Goal: Navigation & Orientation: Find specific page/section

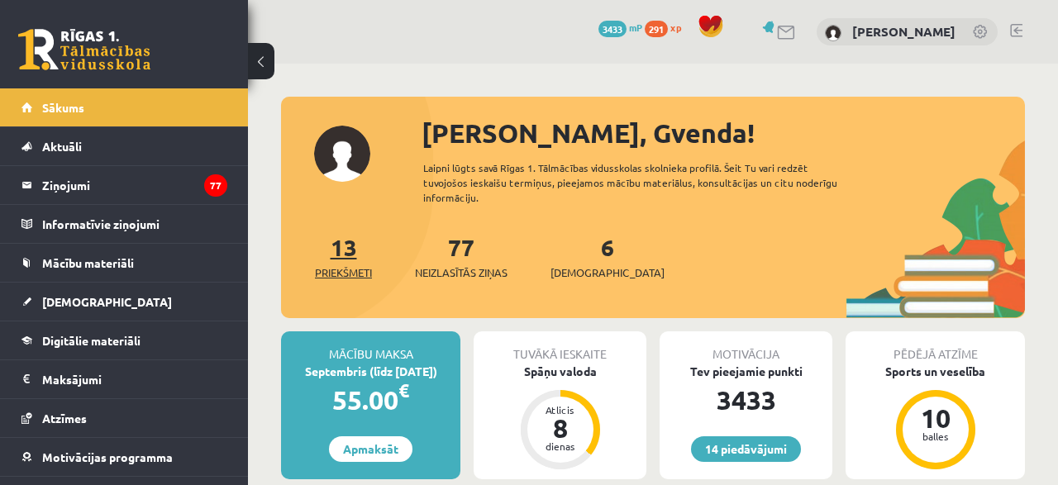
click at [351, 238] on link "13 Priekšmeti" at bounding box center [343, 256] width 57 height 49
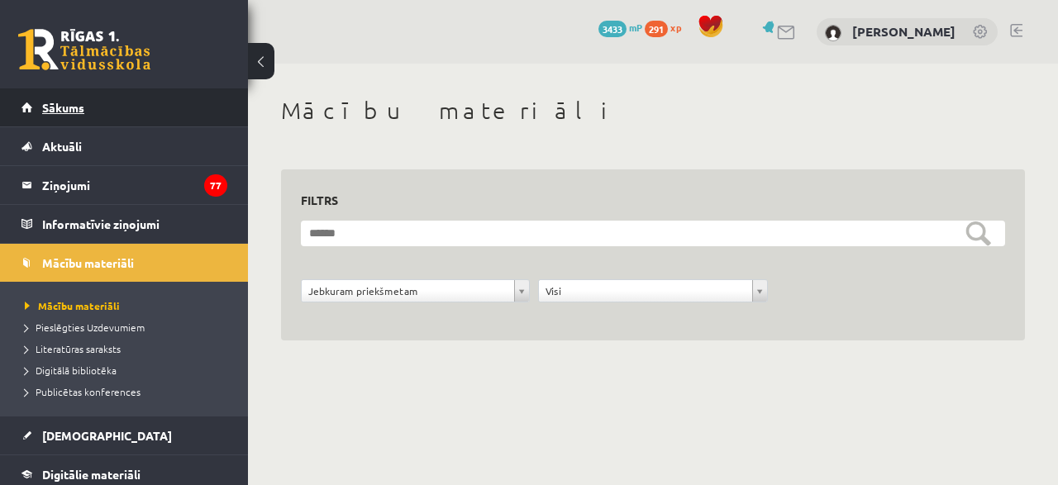
click at [118, 107] on link "Sākums" at bounding box center [124, 107] width 206 height 38
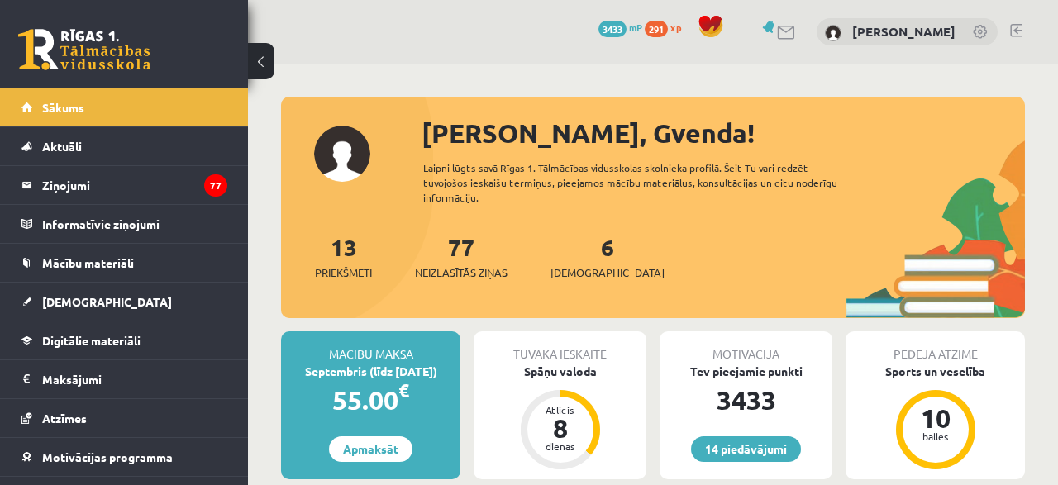
click at [521, 331] on div "Tuvākā ieskaite" at bounding box center [560, 346] width 173 height 31
click at [512, 363] on div "Spāņu valoda" at bounding box center [560, 371] width 173 height 17
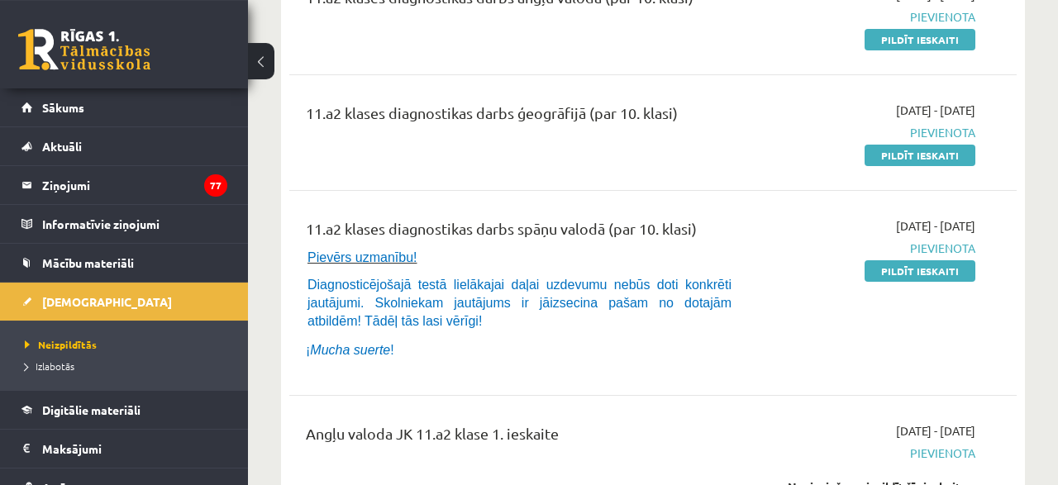
scroll to position [258, 0]
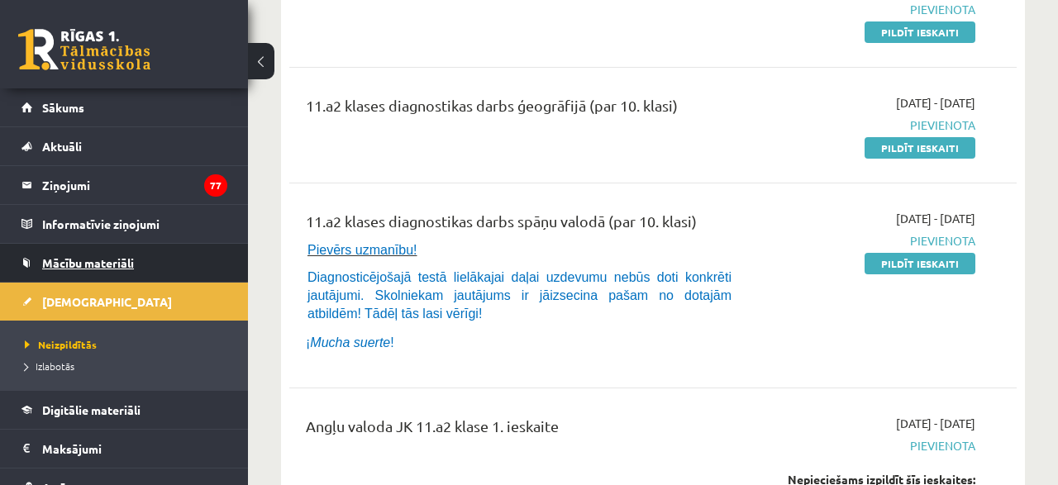
click at [141, 253] on link "Mācību materiāli" at bounding box center [124, 263] width 206 height 38
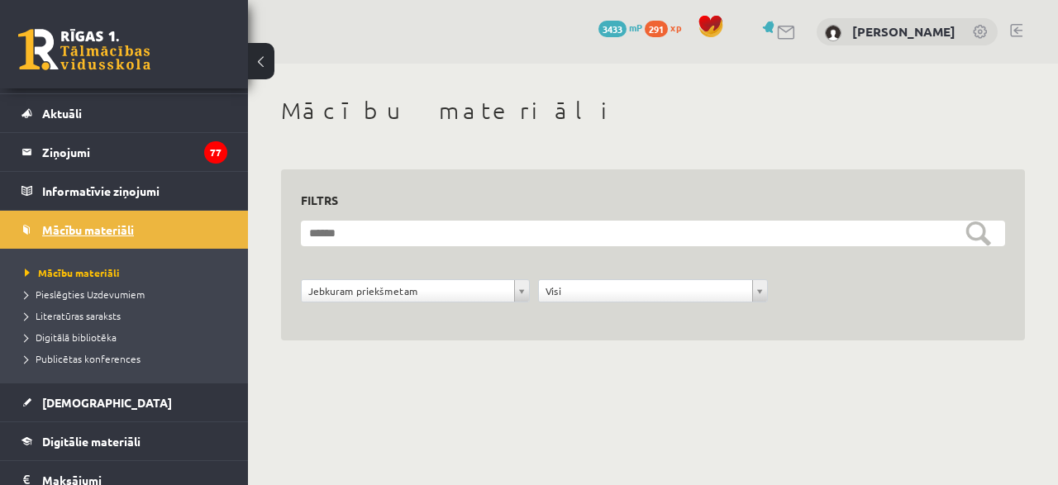
scroll to position [66, 0]
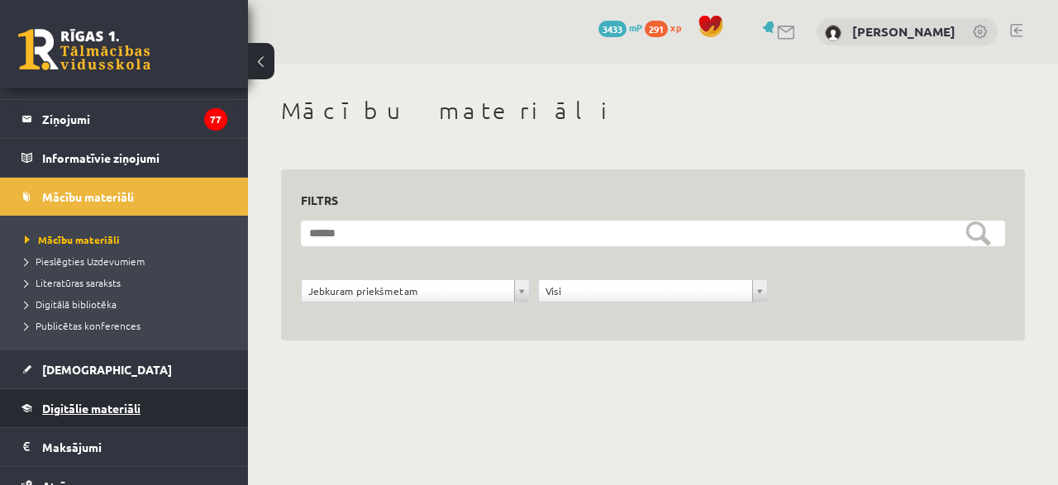
click at [91, 403] on span "Digitālie materiāli" at bounding box center [91, 408] width 98 height 15
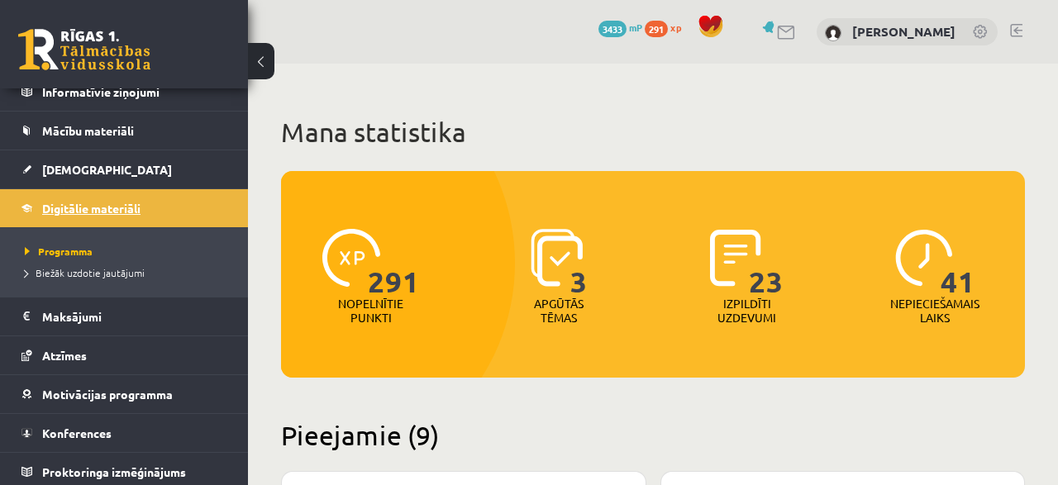
scroll to position [135, 0]
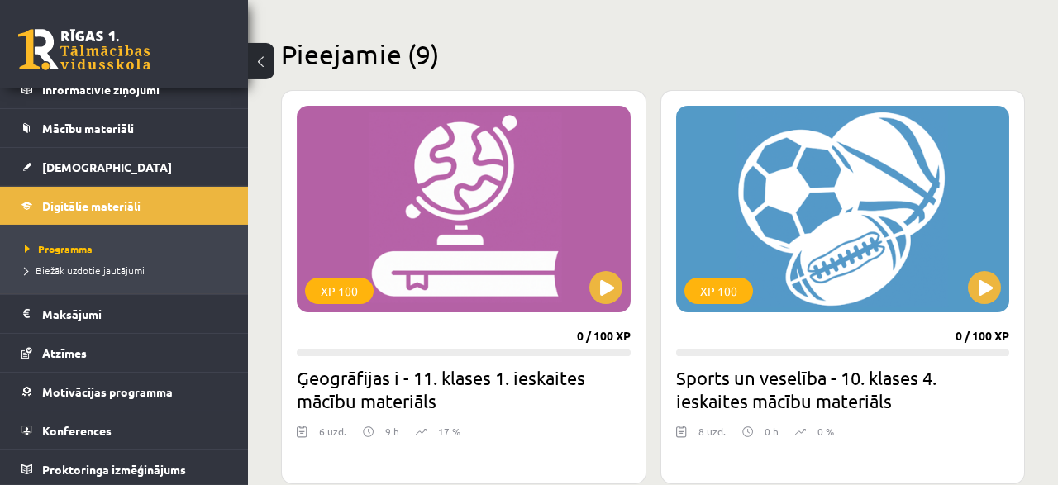
scroll to position [387, 0]
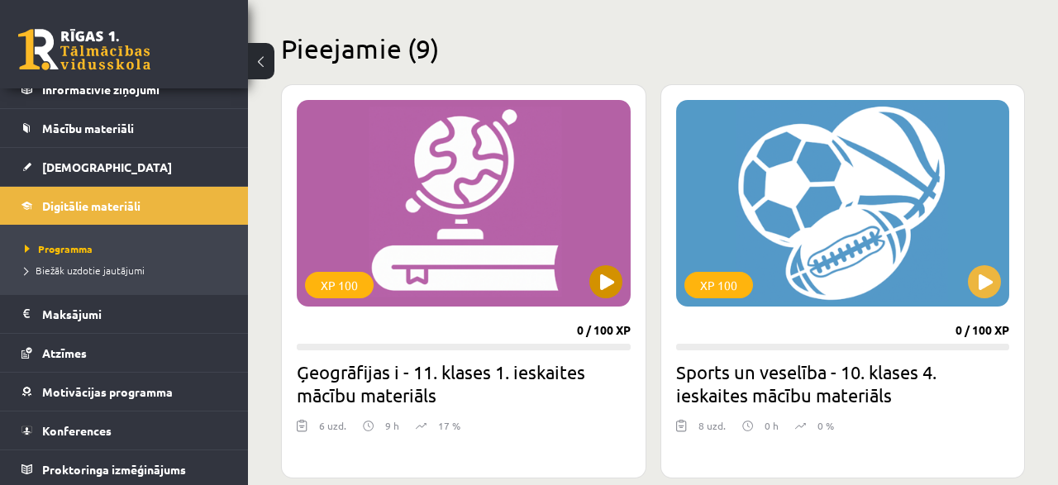
click at [462, 267] on div "XP 100" at bounding box center [464, 203] width 334 height 207
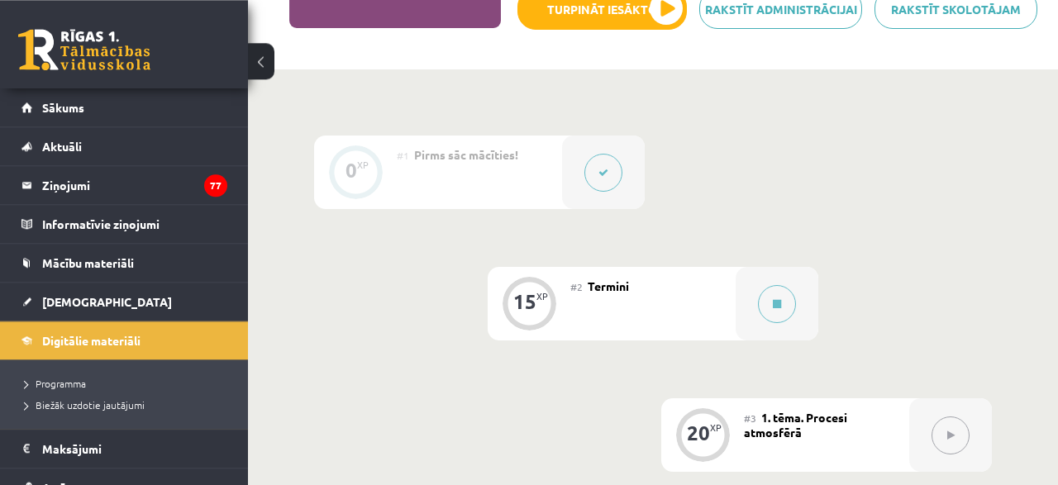
scroll to position [344, 0]
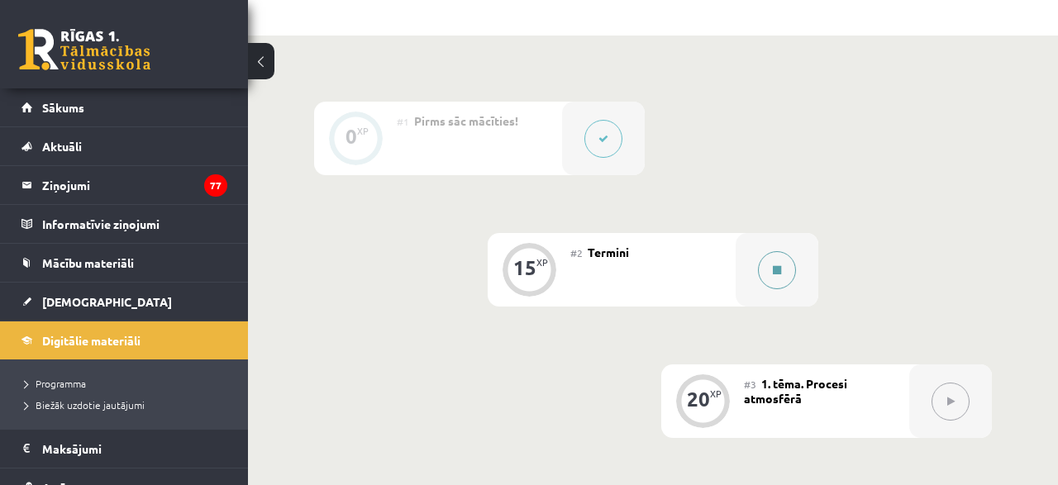
click at [780, 270] on icon at bounding box center [777, 270] width 8 height 10
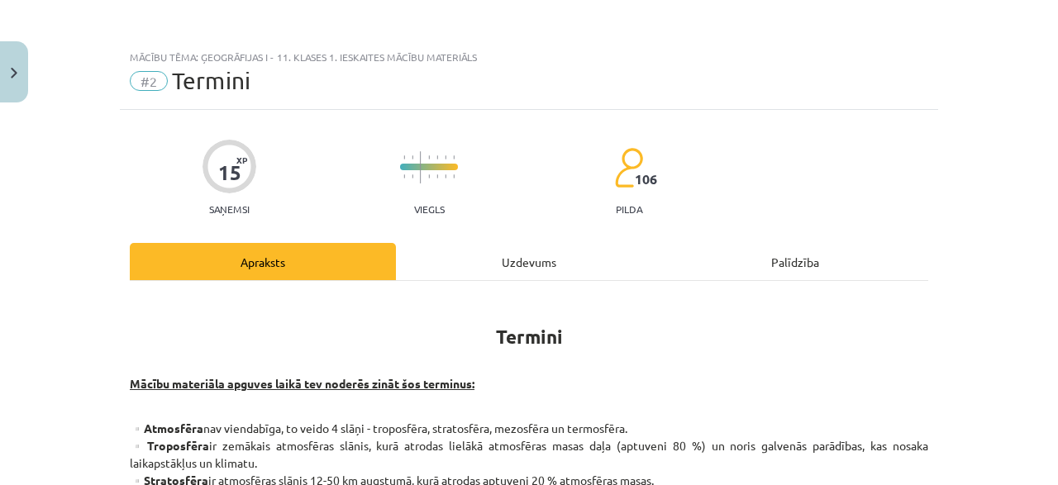
click at [959, 224] on div "Mācību tēma: Ģeogrāfijas i - 11. klases 1. ieskaites mācību materiāls #2 Termin…" at bounding box center [529, 242] width 1058 height 485
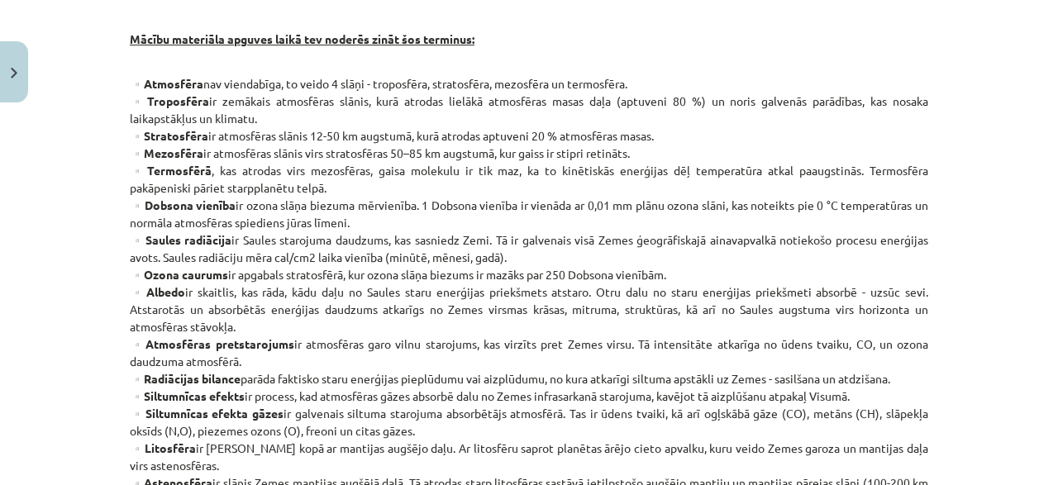
scroll to position [0, 0]
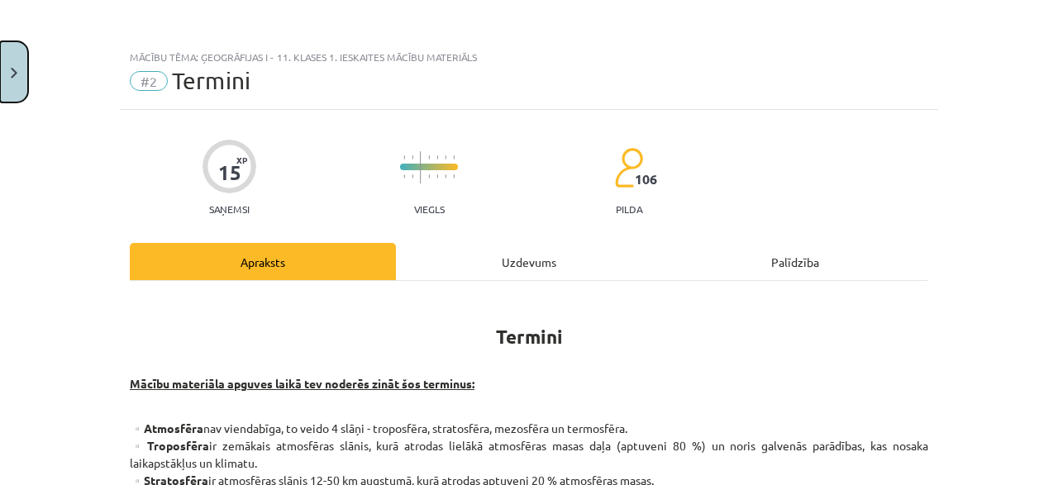
click at [9, 69] on button "Close" at bounding box center [14, 71] width 28 height 61
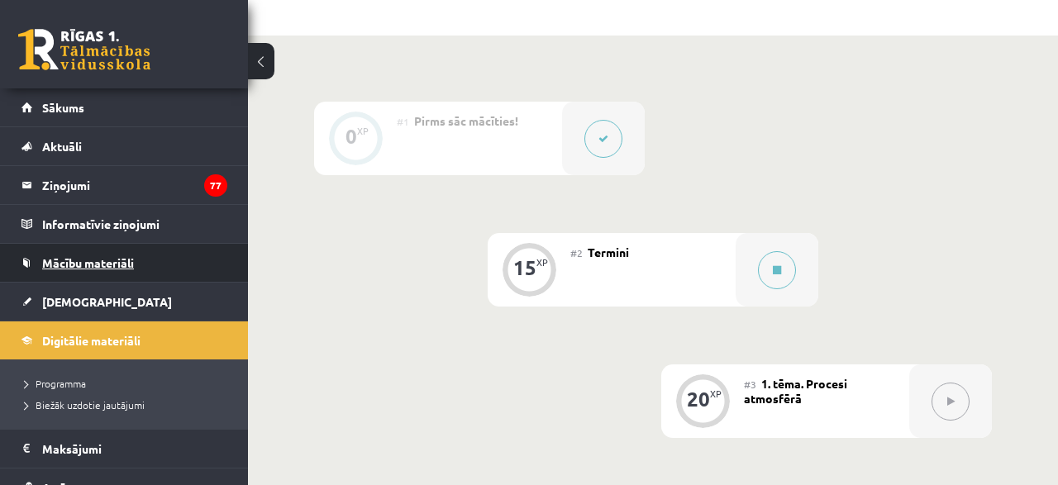
click at [70, 264] on span "Mācību materiāli" at bounding box center [88, 262] width 92 height 15
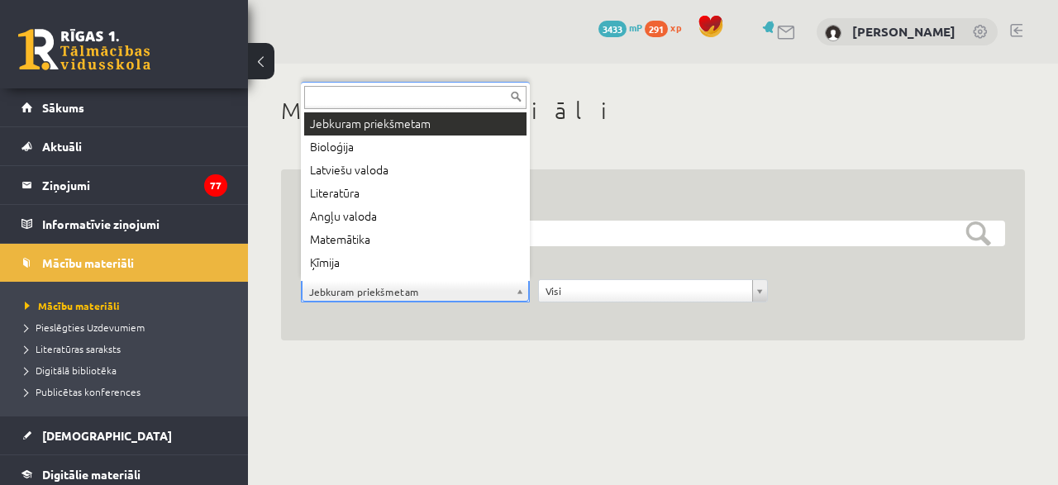
click at [525, 292] on body "0 Dāvanas 3433 mP 291 xp Gvenda Liepiņa Sākums Aktuāli Kā mācīties eSKOLĀ Konta…" at bounding box center [529, 242] width 1058 height 485
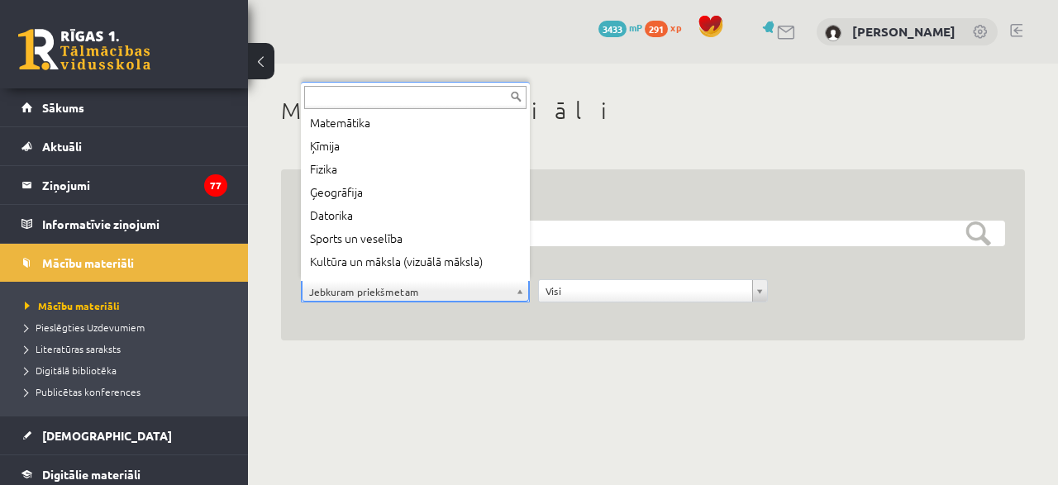
scroll to position [159, 0]
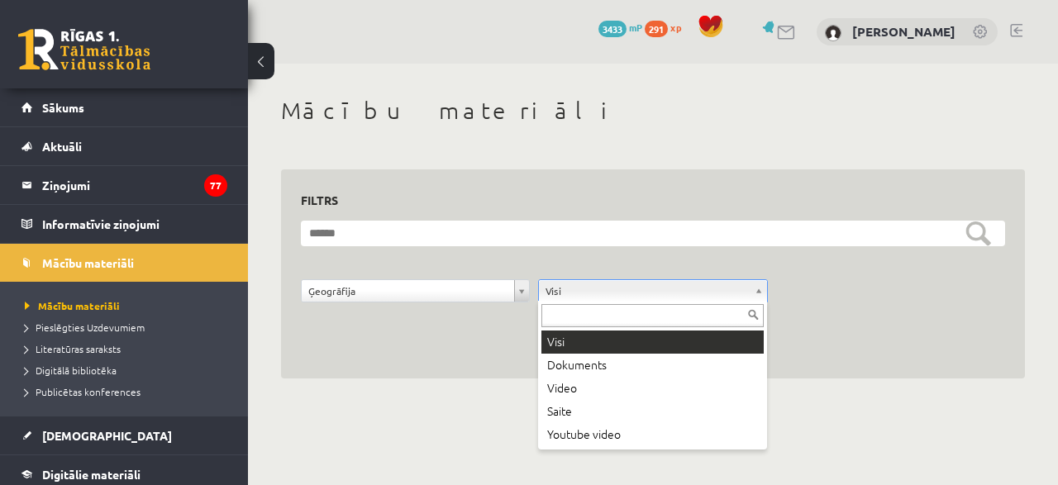
click at [748, 293] on body "0 Dāvanas 3433 mP 291 xp Gvenda Liepiņa Sākums Aktuāli Kā mācīties eSKOLĀ Konta…" at bounding box center [529, 242] width 1058 height 485
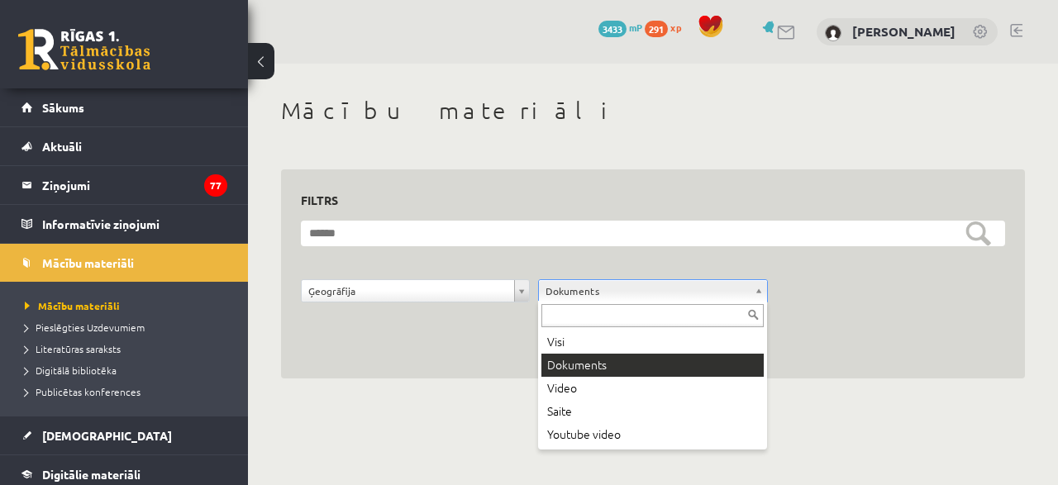
click at [855, 413] on body "0 Dāvanas 3433 mP 291 xp Gvenda Liepiņa Sākums Aktuāli Kā mācīties eSKOLĀ Konta…" at bounding box center [529, 242] width 1058 height 485
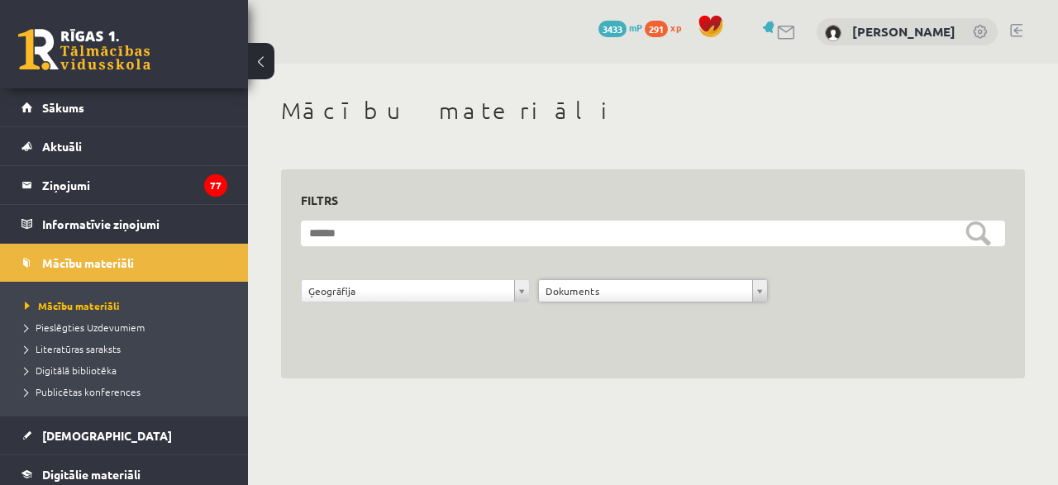
click at [135, 473] on body "0 Dāvanas 3433 mP 291 xp Gvenda Liepiņa Sākums Aktuāli Kā mācīties eSKOLĀ Konta…" at bounding box center [529, 242] width 1058 height 485
click at [1057, 40] on div "0 Dāvanas 3433 mP 291 xp Gvenda Liepiņa" at bounding box center [653, 32] width 810 height 64
drag, startPoint x: 1027, startPoint y: 174, endPoint x: 1017, endPoint y: 331, distance: 158.2
click at [1017, 331] on div "**********" at bounding box center [653, 238] width 810 height 348
click at [113, 484] on link "Digitālie materiāli" at bounding box center [124, 474] width 206 height 38
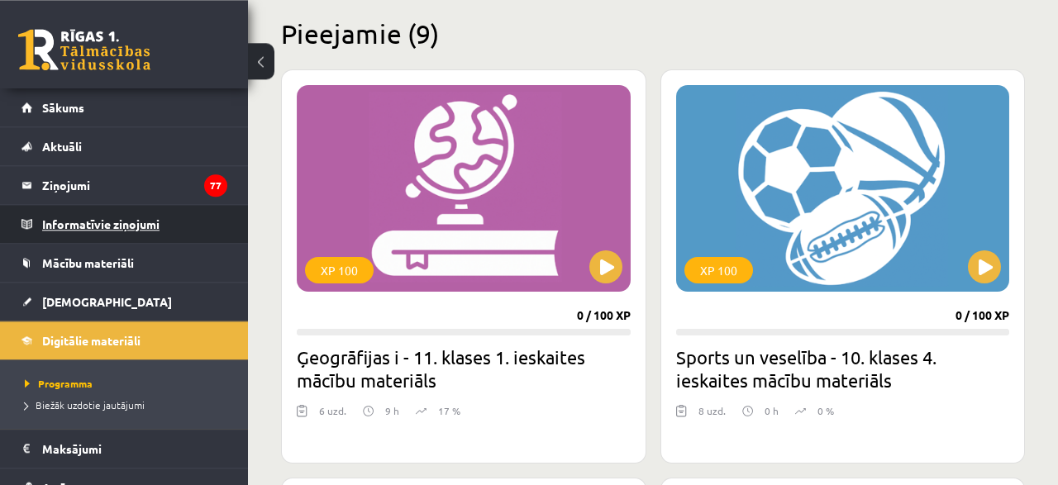
click at [173, 222] on legend "Informatīvie ziņojumi 0" at bounding box center [134, 224] width 185 height 38
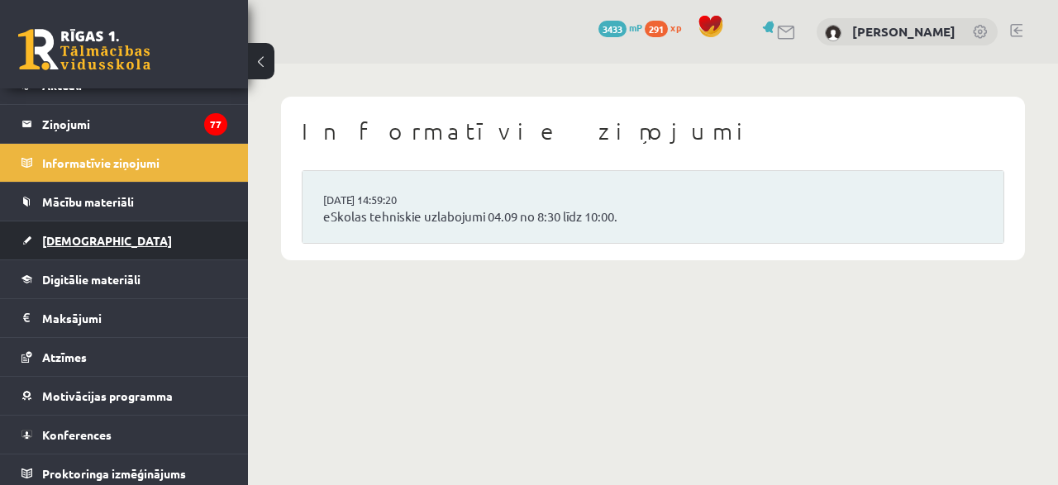
scroll to position [65, 0]
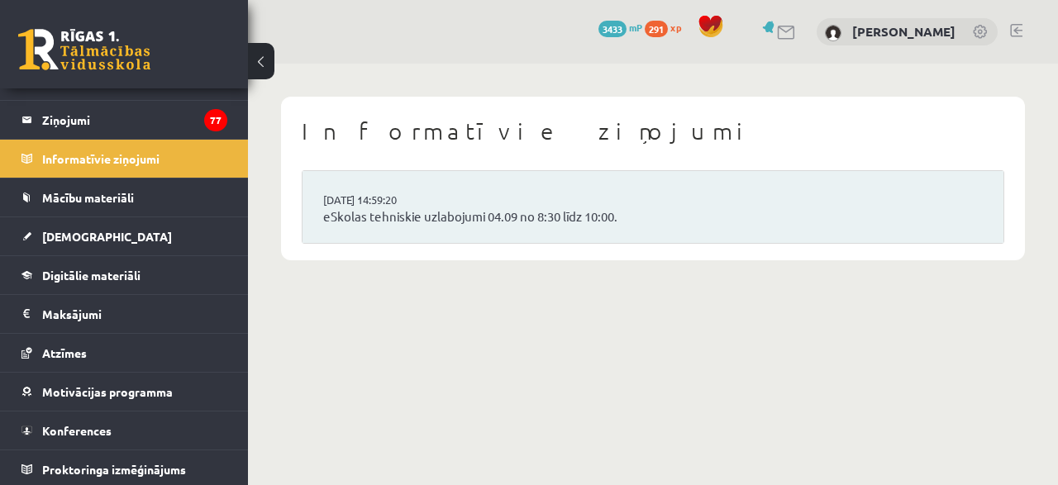
click at [660, 411] on body "0 Dāvanas 3433 mP 291 xp Gvenda Liepiņa Sākums Aktuāli Kā mācīties eSKOLĀ Konta…" at bounding box center [529, 242] width 1058 height 485
click at [83, 318] on legend "Maksājumi 0" at bounding box center [134, 314] width 185 height 38
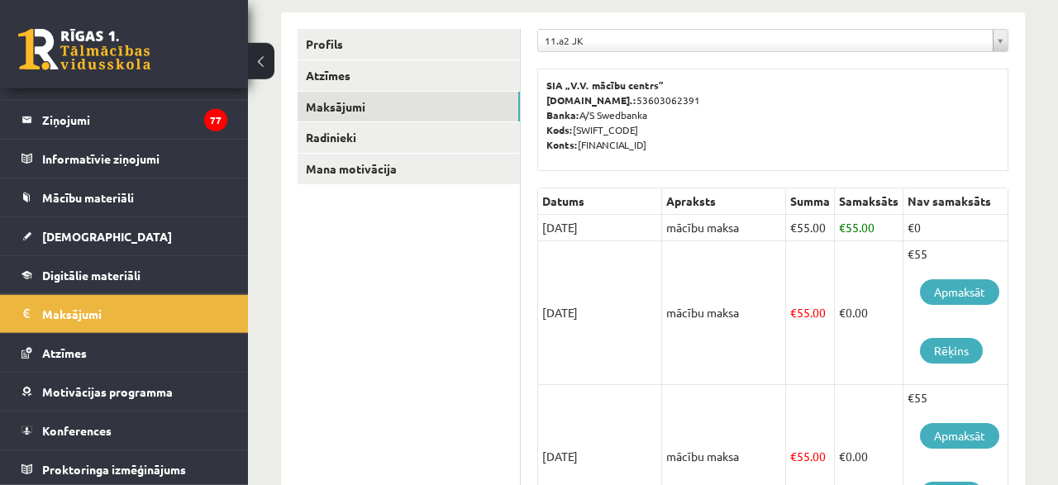
scroll to position [218, 0]
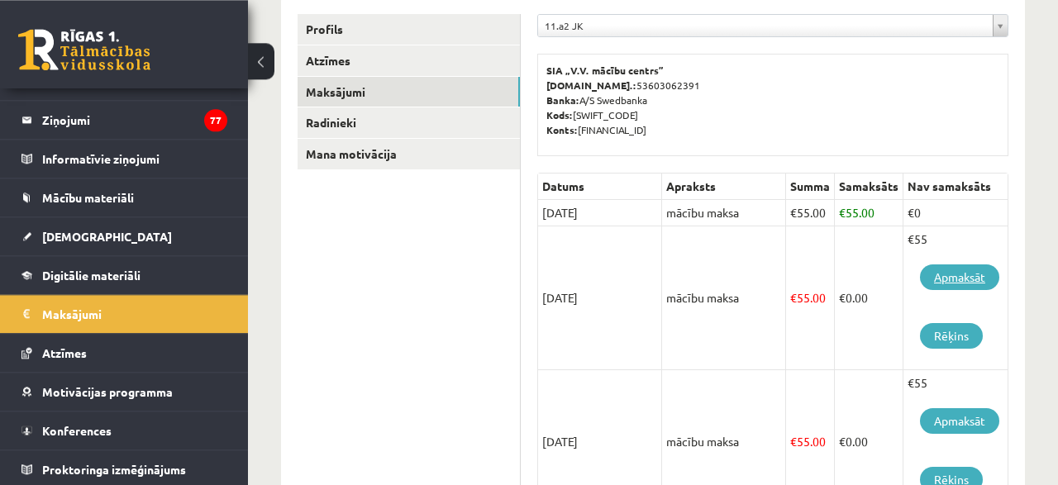
click at [951, 281] on link "Apmaksāt" at bounding box center [959, 277] width 79 height 26
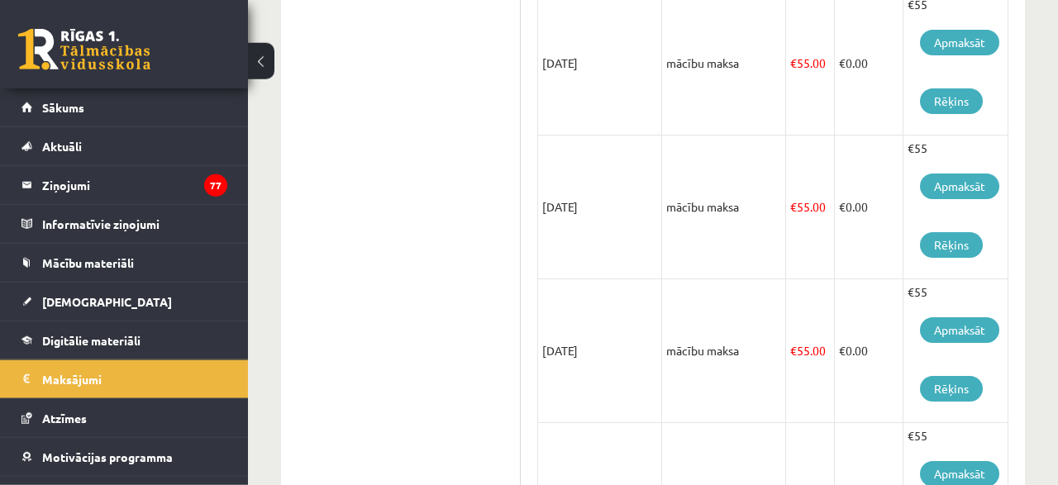
scroll to position [559, 0]
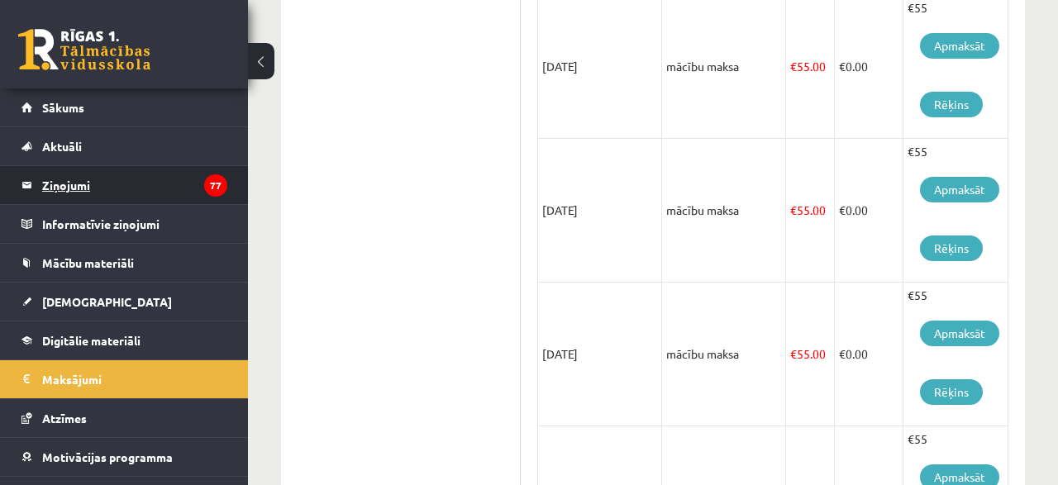
click at [140, 189] on legend "Ziņojumi 77" at bounding box center [134, 185] width 185 height 38
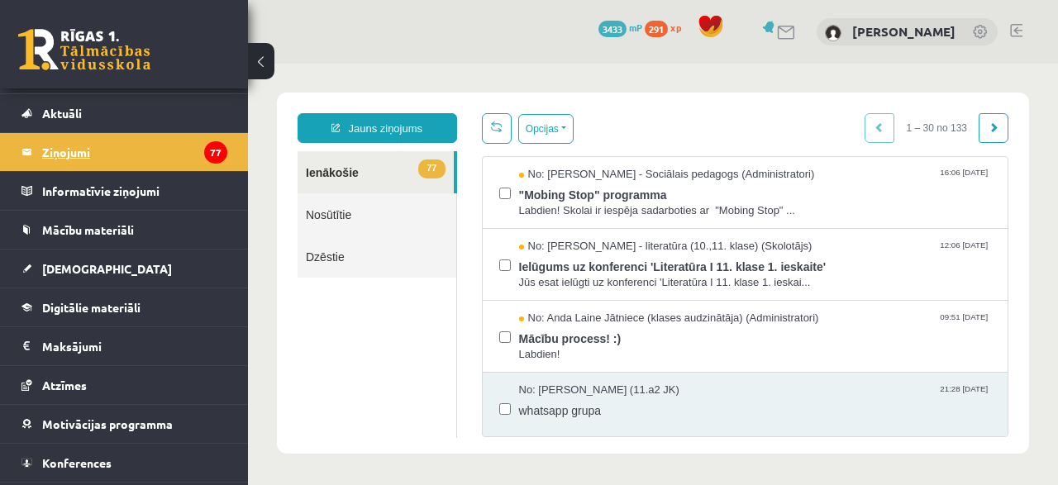
scroll to position [65, 0]
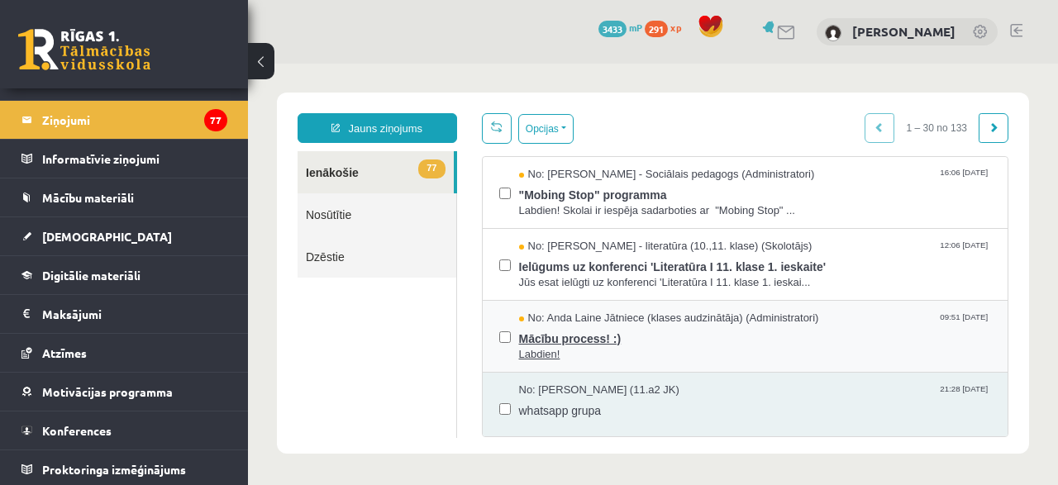
click at [573, 350] on span "Labdien!" at bounding box center [755, 355] width 473 height 16
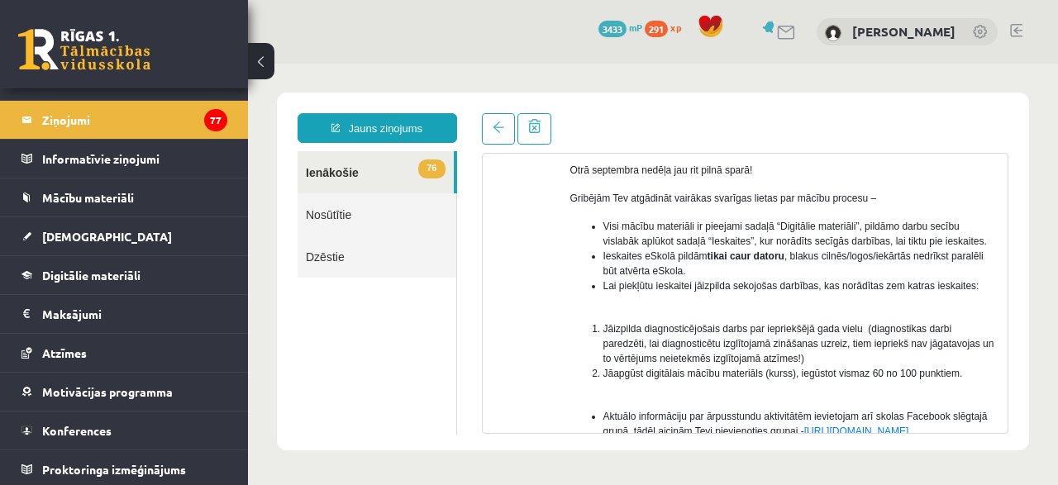
scroll to position [131, 0]
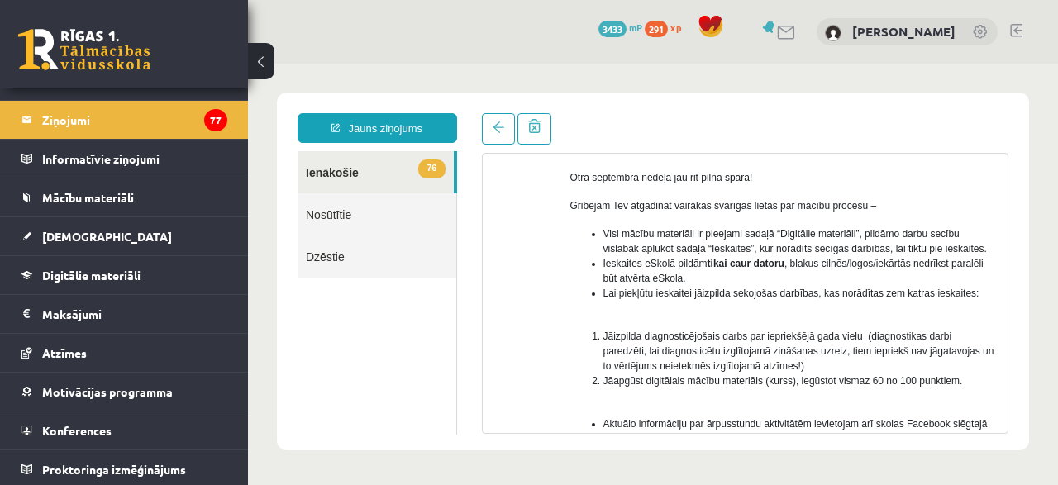
click at [352, 168] on link "76 Ienākošie" at bounding box center [376, 172] width 156 height 42
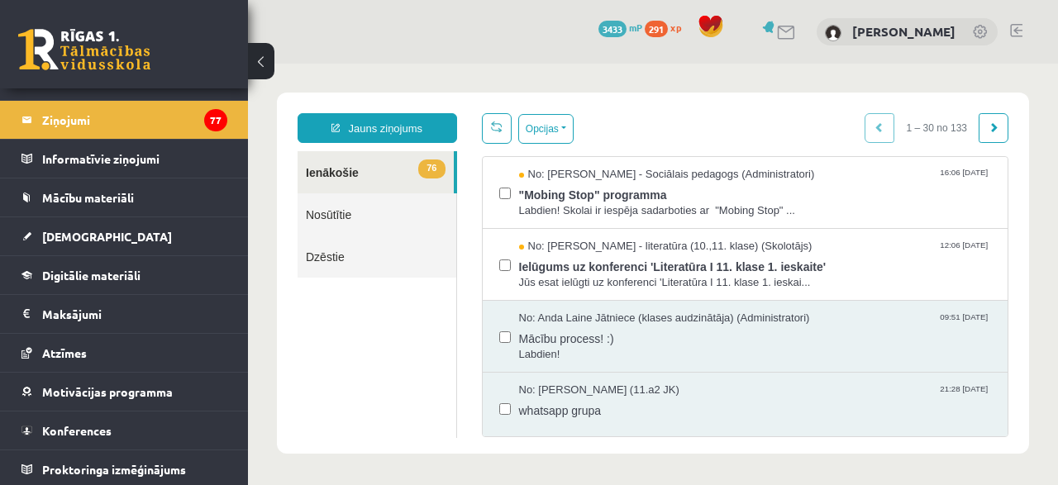
scroll to position [0, 0]
click at [1014, 214] on div "Opcijas Atzīmēt visus ziņojumus Atcelt izvēlētos Atzīmēt visus kā lasītus Atzīm…" at bounding box center [745, 275] width 552 height 324
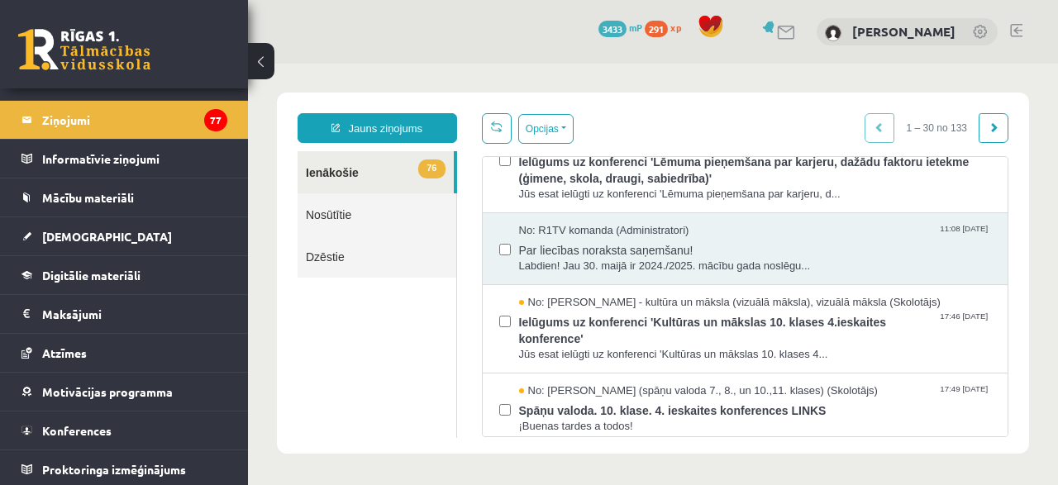
scroll to position [650, 0]
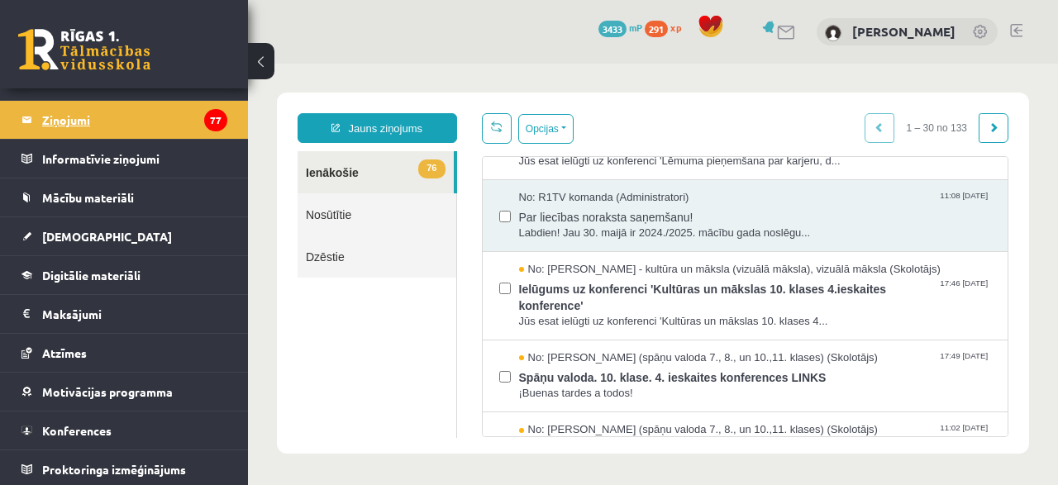
click at [89, 126] on legend "Ziņojumi 77" at bounding box center [134, 120] width 185 height 38
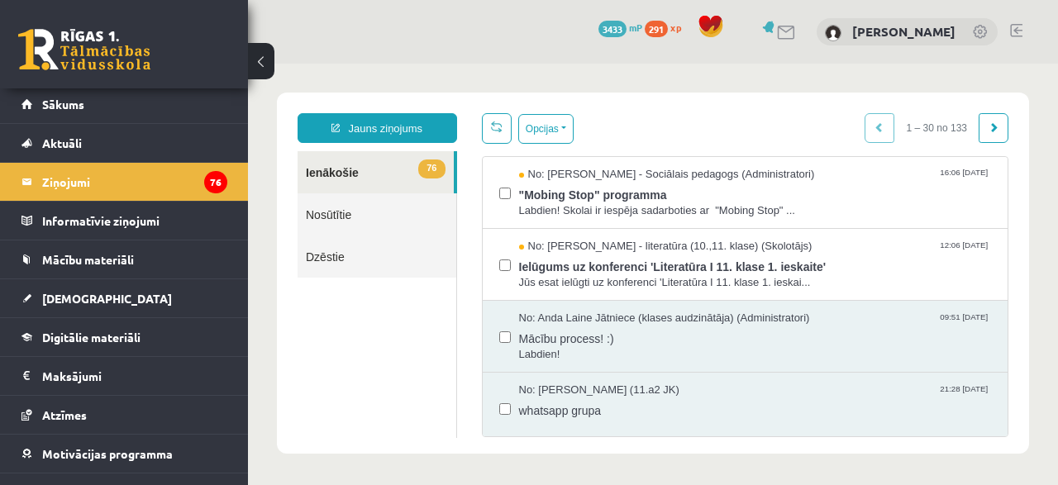
scroll to position [0, 0]
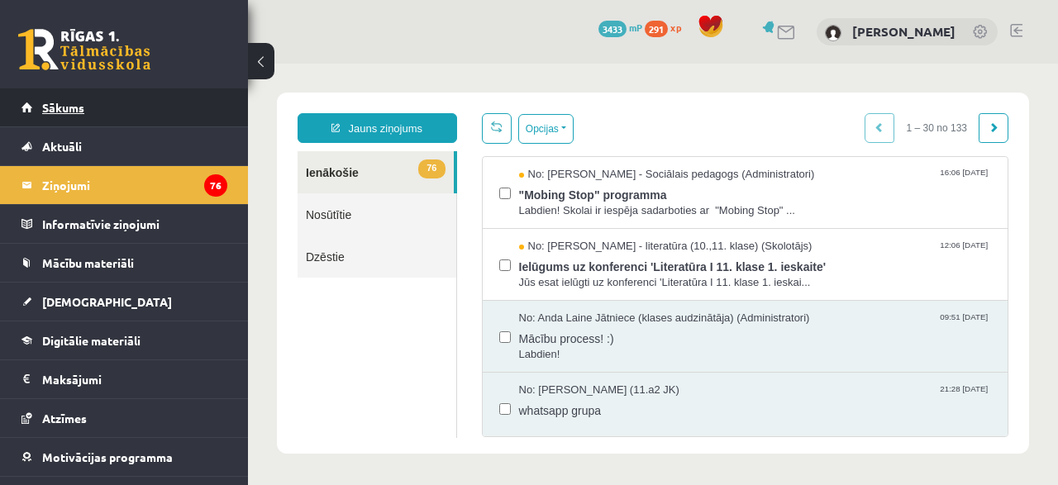
click at [98, 103] on link "Sākums" at bounding box center [124, 107] width 206 height 38
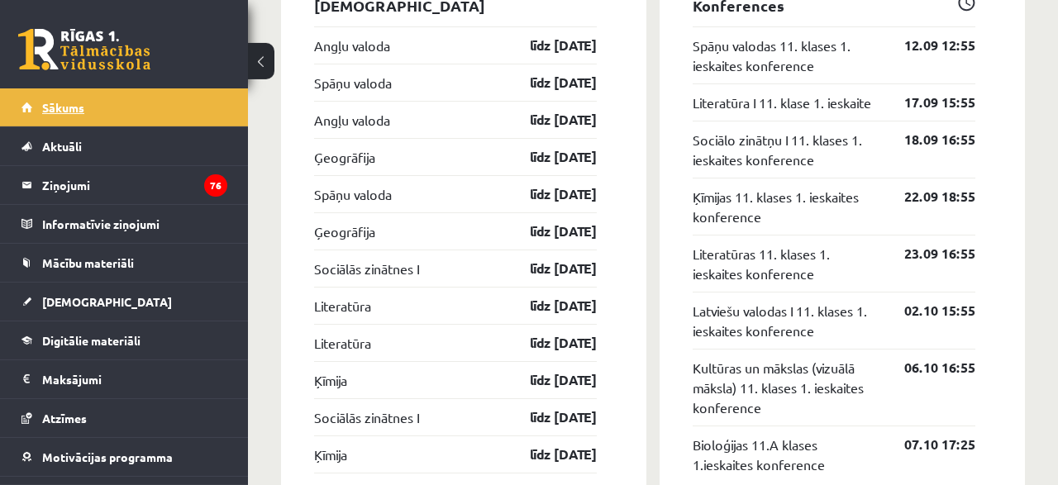
scroll to position [1590, 0]
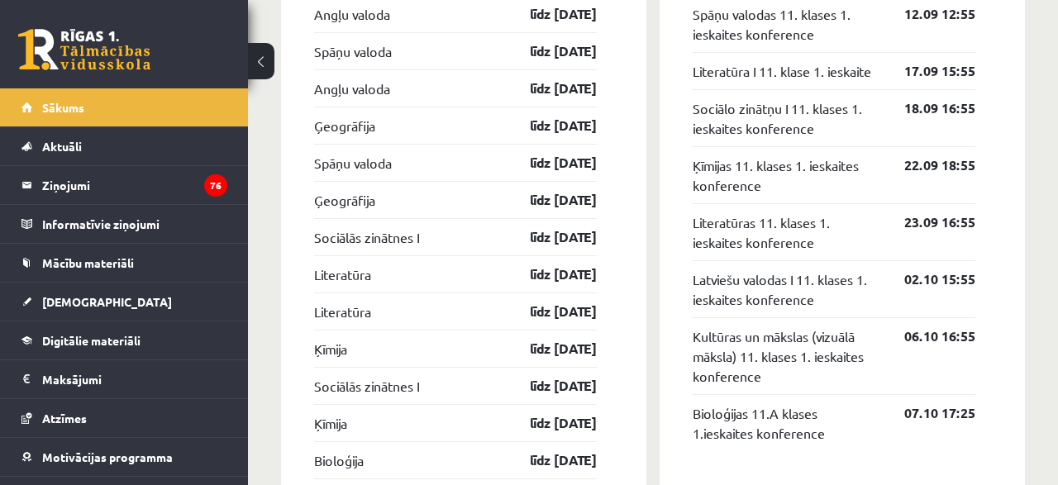
click at [250, 220] on div "[PERSON_NAME], Gvenda! Laipni lūgts savā Rīgas 1. Tālmācības vidusskolas skolni…" at bounding box center [653, 339] width 810 height 3733
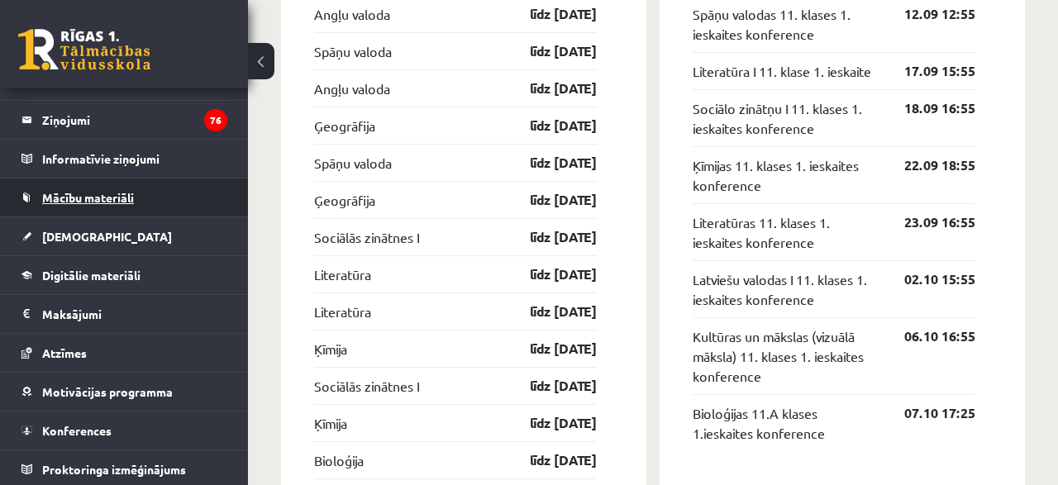
click at [102, 199] on span "Mācību materiāli" at bounding box center [88, 197] width 92 height 15
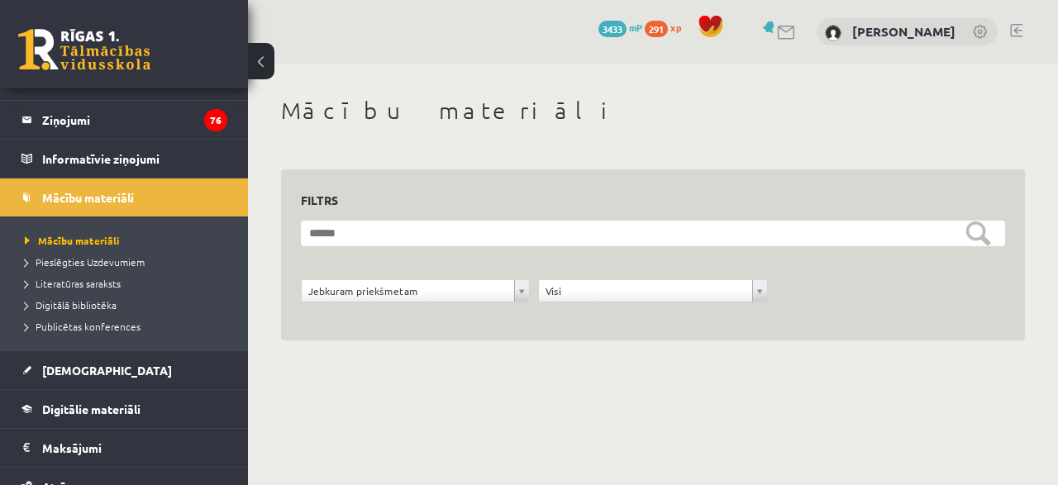
scroll to position [65, 0]
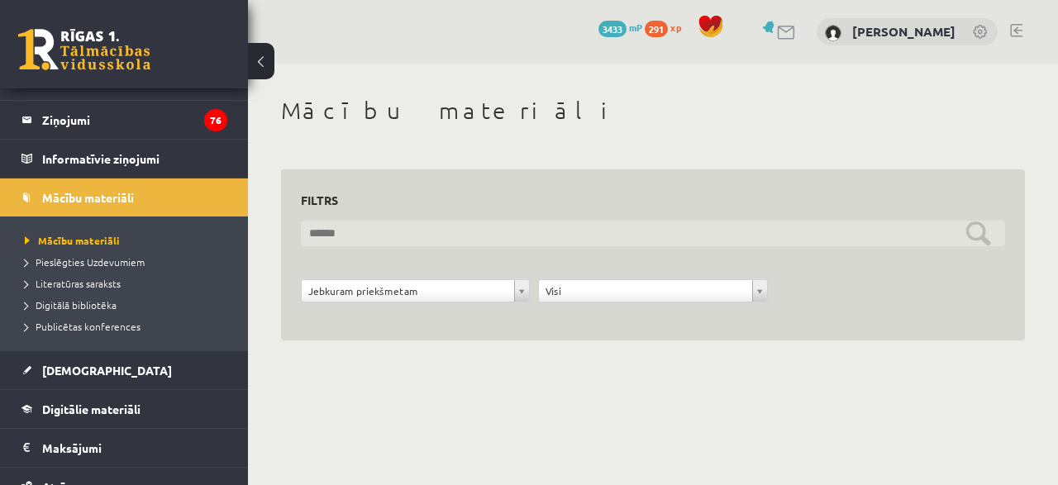
click at [977, 236] on input "text" at bounding box center [653, 234] width 704 height 26
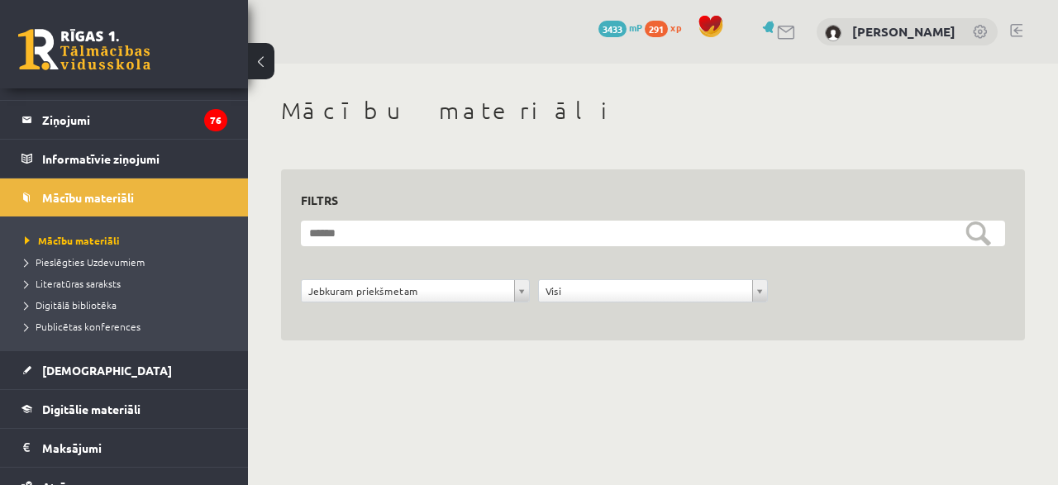
click at [512, 288] on body "14 Dāvanas 3433 mP 291 xp [PERSON_NAME] Sākums Aktuāli Kā mācīties eSKOLĀ Konta…" at bounding box center [529, 242] width 1058 height 485
